Goal: Task Accomplishment & Management: Manage account settings

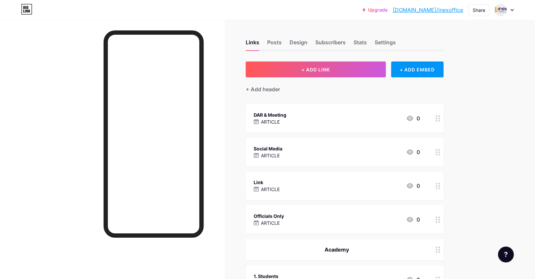
click at [293, 155] on div "Social Media ARTICLE 0" at bounding box center [337, 151] width 166 height 15
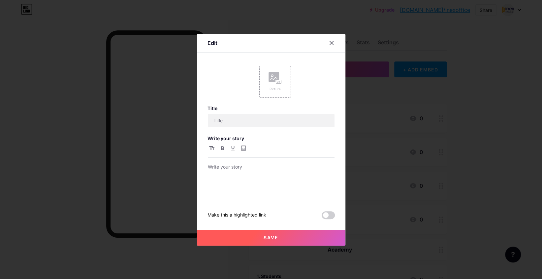
type input "Social Media"
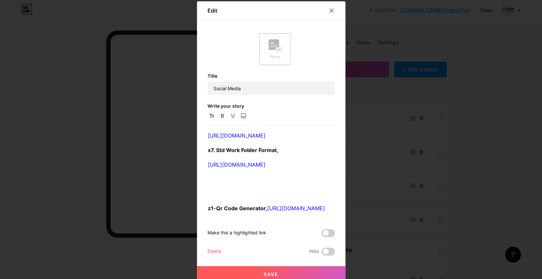
scroll to position [352, 0]
click at [266, 166] on link "[URL][DOMAIN_NAME]" at bounding box center [237, 164] width 58 height 7
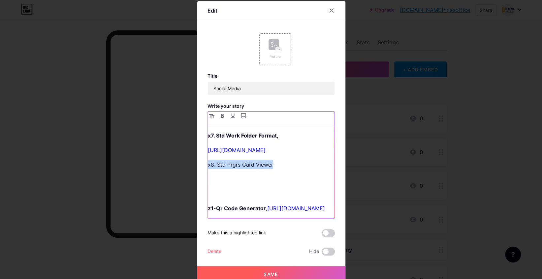
drag, startPoint x: 279, startPoint y: 181, endPoint x: 202, endPoint y: 180, distance: 76.9
click at [202, 180] on div "Edit Picture Title Social Media Write your story 1.7 Calendar Chk Lst, [URL][DO…" at bounding box center [271, 141] width 148 height 280
click at [281, 169] on p "x8. Std Prgrs Card Viewer" at bounding box center [271, 164] width 127 height 9
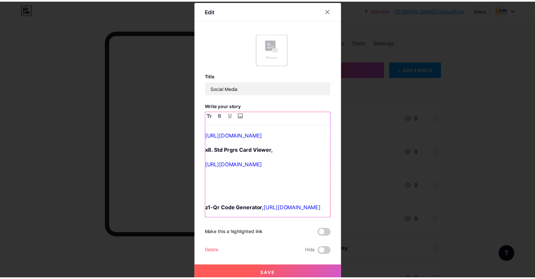
scroll to position [413, 0]
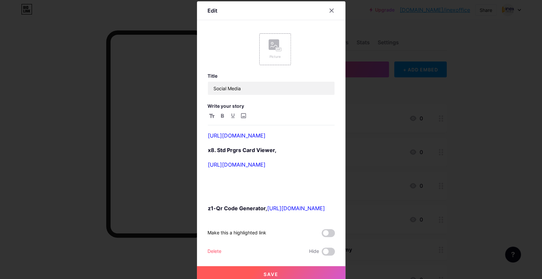
click at [246, 276] on button "Save" at bounding box center [271, 274] width 148 height 16
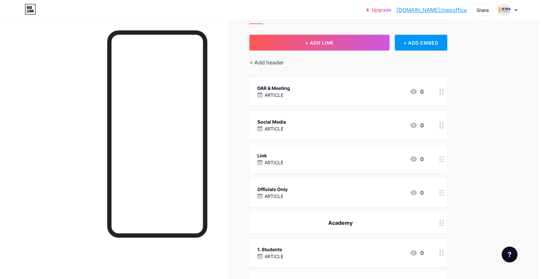
scroll to position [28, 0]
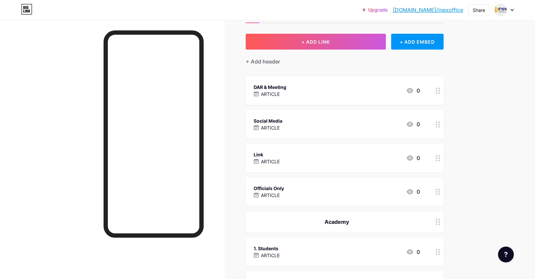
click at [292, 119] on div "Social Media ARTICLE 0" at bounding box center [337, 123] width 166 height 15
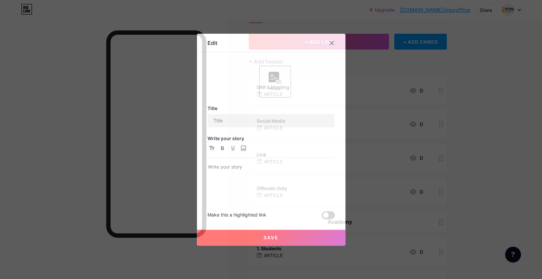
type input "Social Media"
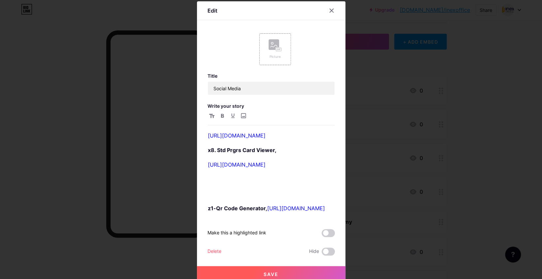
scroll to position [396, 0]
click at [266, 168] on link "[URL][DOMAIN_NAME]" at bounding box center [237, 164] width 58 height 7
click at [208, 201] on div "1.7 Calendar Chk Lst, [URL][DOMAIN_NAME] 1c-Std Plcmnt Pstr Chk Lst [URL][DOMAI…" at bounding box center [271, 164] width 127 height 107
click at [208, 168] on link "[URL][DOMAIN_NAME]" at bounding box center [237, 164] width 58 height 7
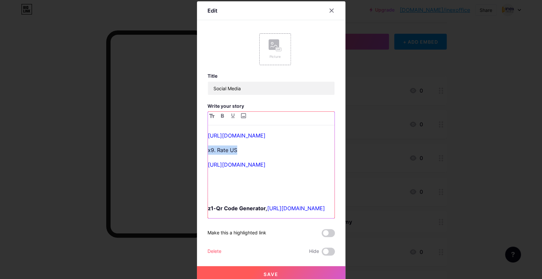
drag, startPoint x: 238, startPoint y: 198, endPoint x: 191, endPoint y: 196, distance: 47.2
click at [191, 196] on div "Edit Picture Title Social Media Write your story 1.7 Calendar Chk Lst, [URL][DO…" at bounding box center [271, 139] width 542 height 279
click at [242, 154] on p "x9. Rate US" at bounding box center [271, 149] width 127 height 9
click at [234, 154] on p "x9. Rate US" at bounding box center [271, 149] width 127 height 9
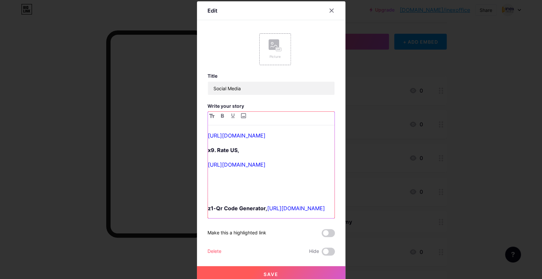
click at [270, 189] on p at bounding box center [271, 193] width 127 height 9
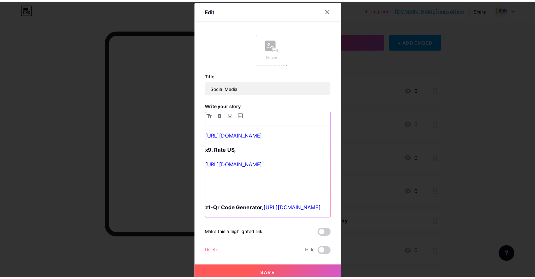
scroll to position [442, 0]
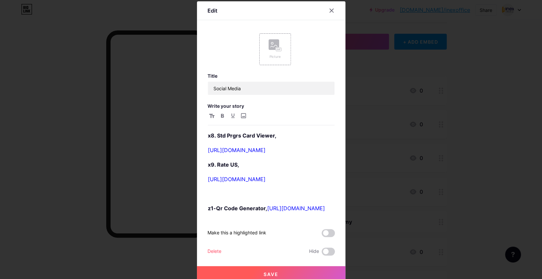
click at [269, 271] on span "Save" at bounding box center [271, 274] width 15 height 6
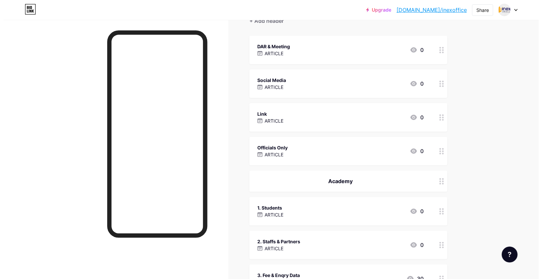
scroll to position [72, 0]
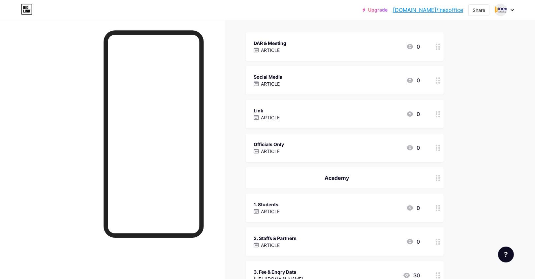
click at [328, 199] on div "1. Students ARTICLE 0" at bounding box center [345, 207] width 198 height 28
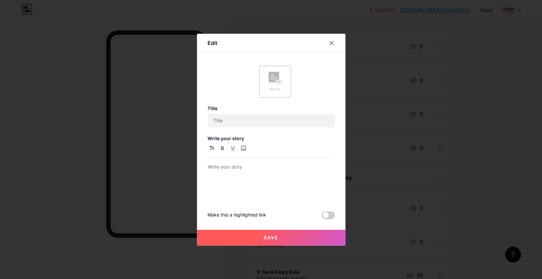
type input "1. Students"
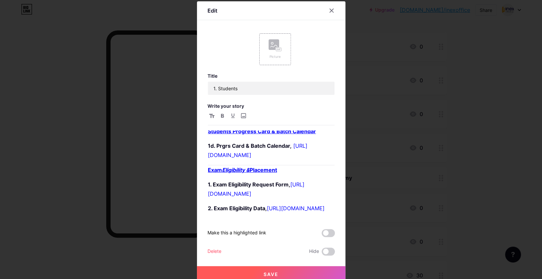
scroll to position [0, 0]
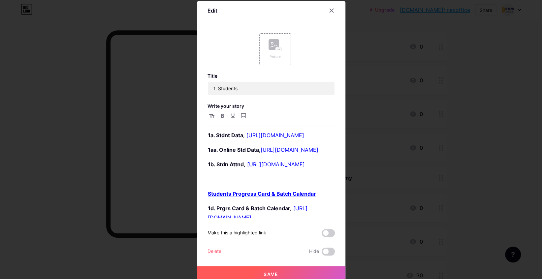
click at [330, 5] on div at bounding box center [336, 11] width 20 height 12
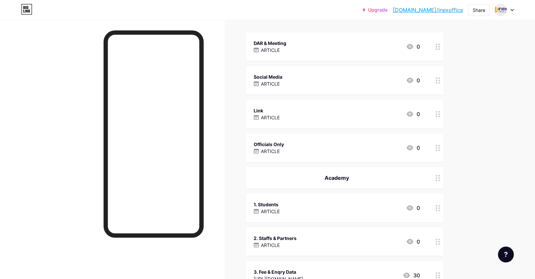
click at [305, 141] on div "Officials Only ARTICLE 0" at bounding box center [337, 147] width 166 height 15
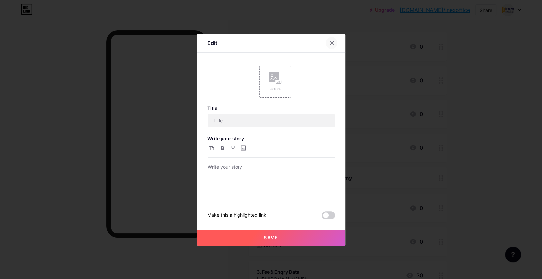
type input "Officials Only"
click at [333, 43] on div "Edit Picture Title Officials Only Write your story Make this a highlighted link…" at bounding box center [271, 140] width 148 height 212
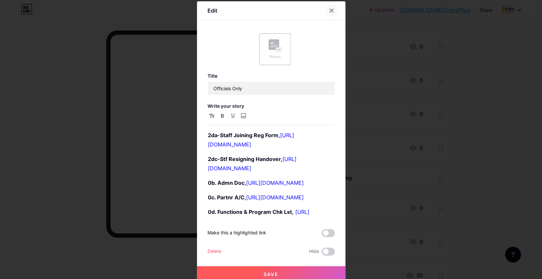
click at [328, 13] on div at bounding box center [332, 11] width 12 height 12
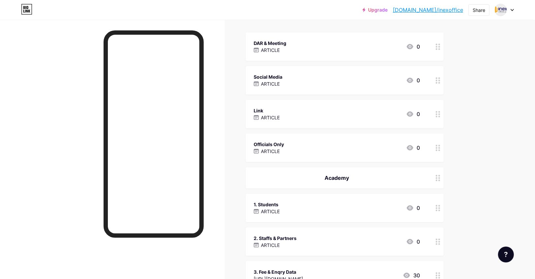
click at [295, 80] on div "Social Media ARTICLE 0" at bounding box center [337, 80] width 166 height 15
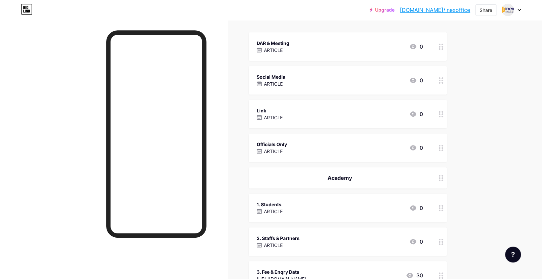
type input "Social Media"
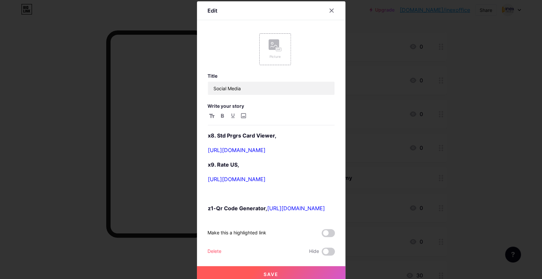
scroll to position [442, 0]
click at [307, 174] on p "[URL][DOMAIN_NAME]" at bounding box center [271, 178] width 127 height 9
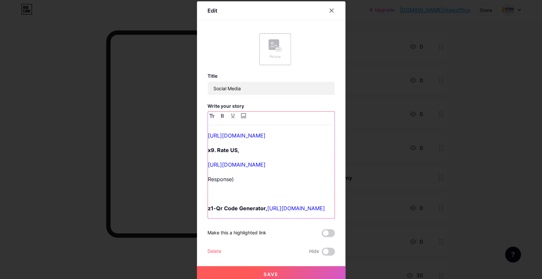
click at [208, 182] on p "Response)" at bounding box center [271, 178] width 127 height 9
drag, startPoint x: 242, startPoint y: 186, endPoint x: 202, endPoint y: 183, distance: 40.1
click at [203, 184] on div "Edit Picture Title Social Media Write your story 1.7 Calendar Chk Lst, [URL][DO…" at bounding box center [271, 141] width 148 height 280
click at [245, 183] on p "(Response)" at bounding box center [271, 178] width 127 height 9
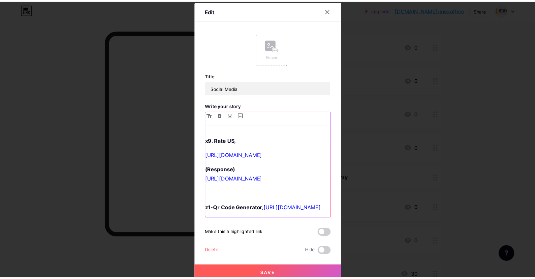
scroll to position [4, 0]
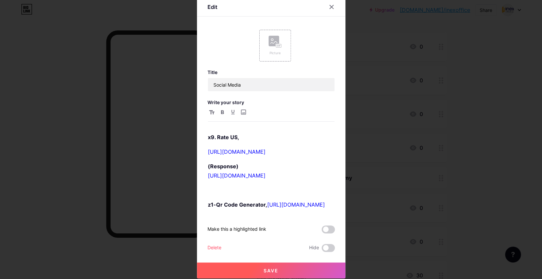
click at [279, 265] on button "Save" at bounding box center [271, 270] width 148 height 16
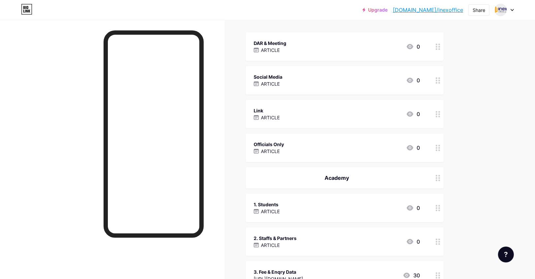
click at [71, 111] on div at bounding box center [112, 159] width 225 height 279
